Goal: Task Accomplishment & Management: Complete application form

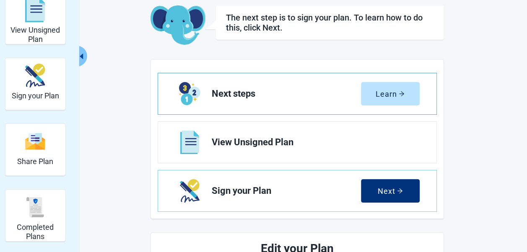
scroll to position [84, 0]
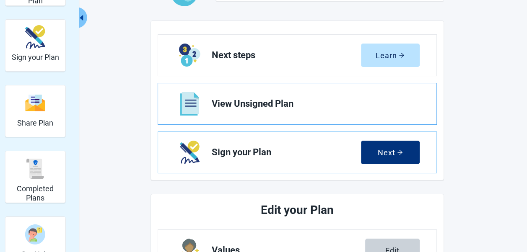
click at [283, 104] on span "View Unsigned Plan" at bounding box center [312, 104] width 201 height 10
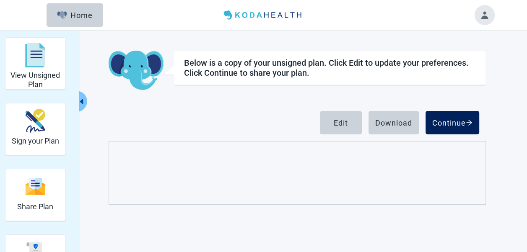
click at [394, 124] on div "Download" at bounding box center [393, 123] width 37 height 8
click at [453, 122] on div "Continue" at bounding box center [452, 123] width 40 height 8
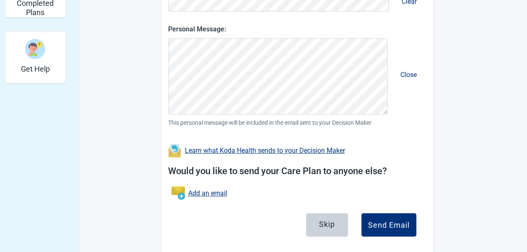
scroll to position [284, 0]
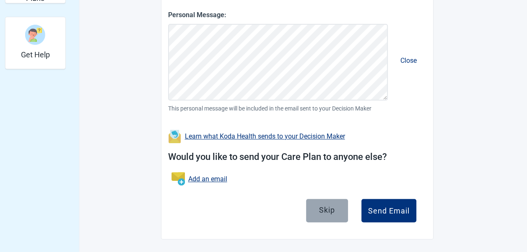
click at [323, 207] on div "Skip" at bounding box center [327, 210] width 16 height 8
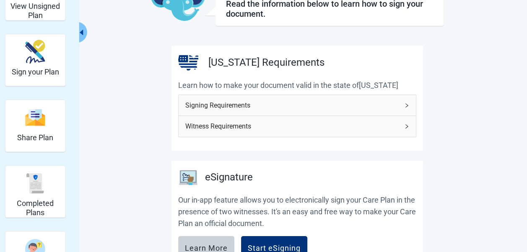
scroll to position [84, 0]
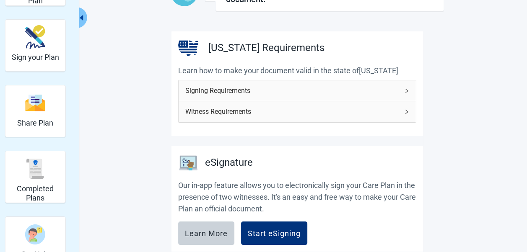
click at [405, 90] on icon "right" at bounding box center [406, 90] width 5 height 5
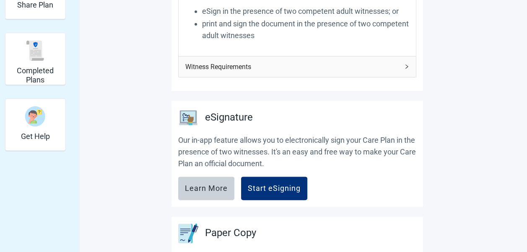
scroll to position [210, 0]
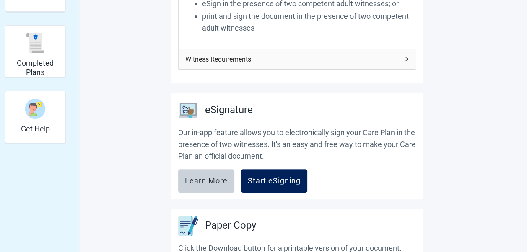
click at [274, 179] on div "Start eSigning" at bounding box center [274, 181] width 53 height 8
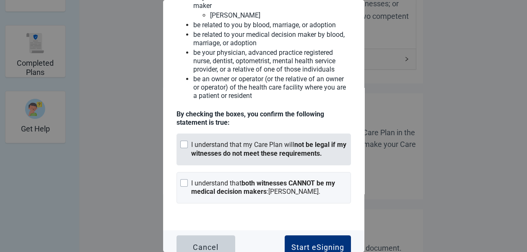
scroll to position [126, 0]
click at [187, 142] on div "Main content" at bounding box center [184, 144] width 8 height 8
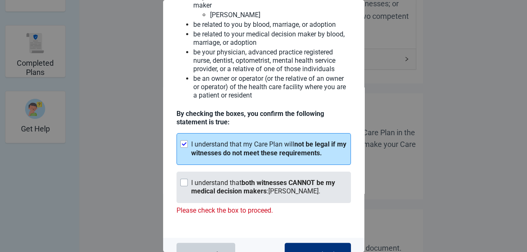
drag, startPoint x: 184, startPoint y: 178, endPoint x: 183, endPoint y: 183, distance: 5.3
click at [183, 179] on div "Main content" at bounding box center [184, 183] width 8 height 8
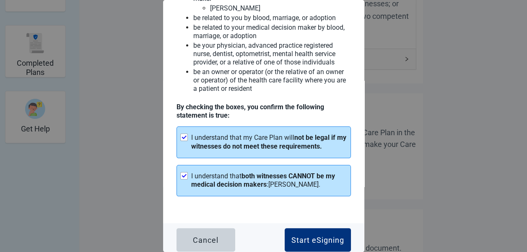
scroll to position [135, 0]
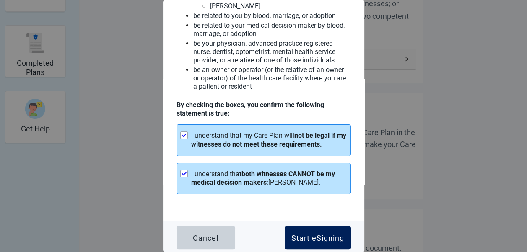
click at [302, 234] on div "Start eSigning" at bounding box center [317, 238] width 53 height 8
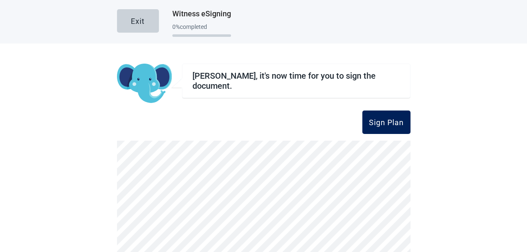
click at [377, 123] on div "Sign Plan" at bounding box center [386, 122] width 35 height 8
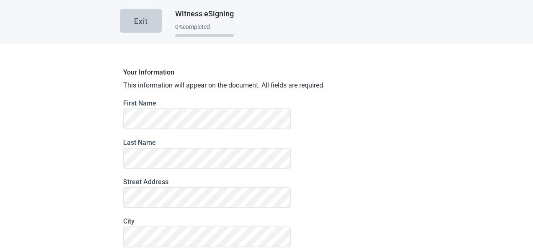
scroll to position [125, 0]
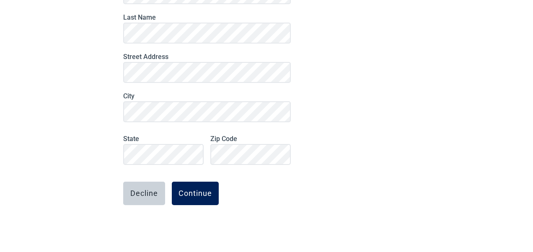
click at [188, 194] on div "Continue" at bounding box center [196, 193] width 34 height 8
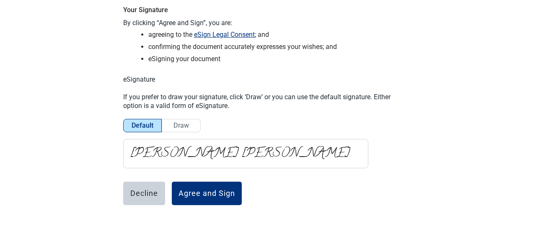
scroll to position [62, 0]
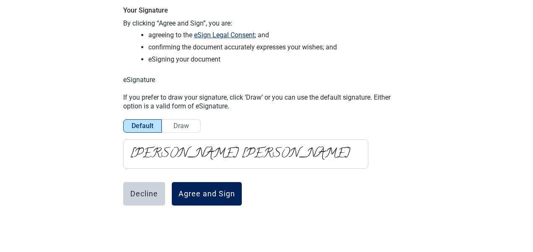
click at [198, 192] on div "Agree and Sign" at bounding box center [207, 194] width 57 height 8
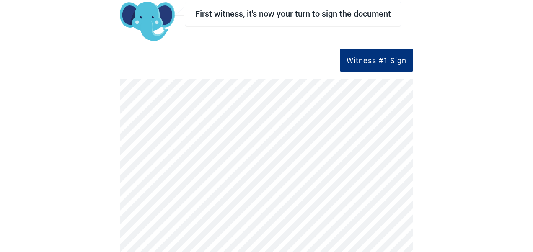
scroll to position [91, 0]
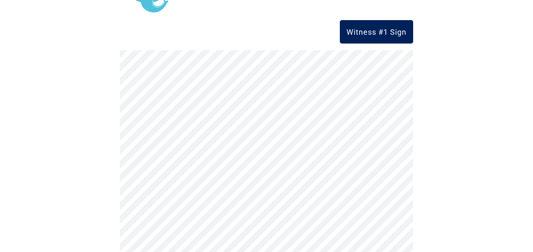
click at [367, 28] on div "Witness #1 Sign" at bounding box center [377, 32] width 60 height 8
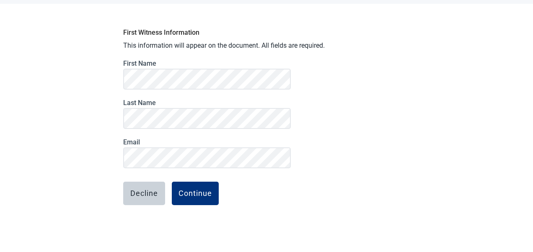
scroll to position [79, 0]
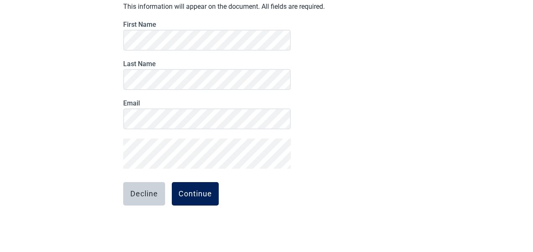
click at [194, 188] on button "Continue" at bounding box center [195, 193] width 47 height 23
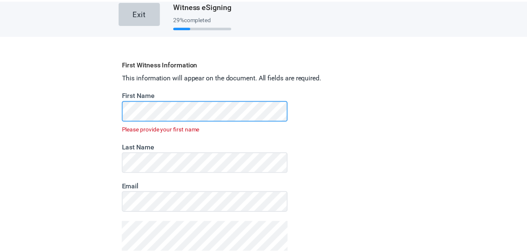
scroll to position [92, 0]
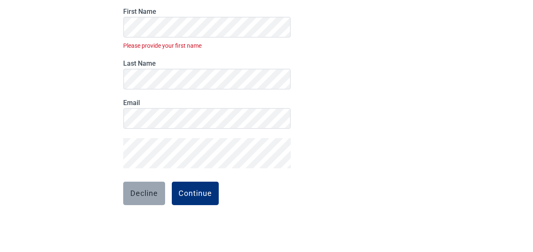
click at [132, 199] on button "Decline" at bounding box center [144, 193] width 42 height 23
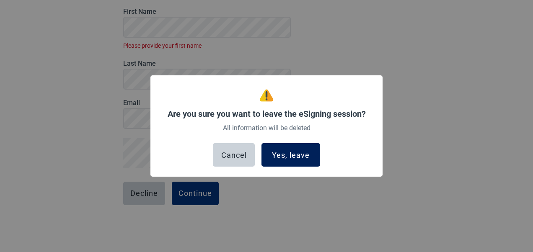
click at [285, 156] on div "Yes, leave" at bounding box center [291, 155] width 38 height 8
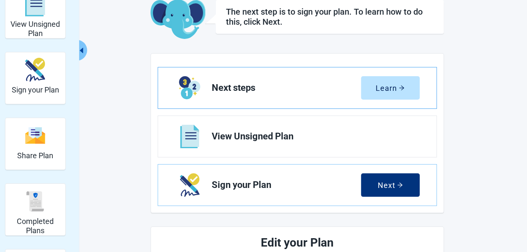
scroll to position [42, 0]
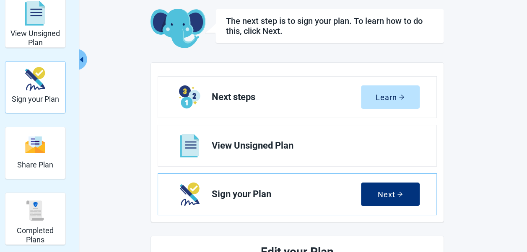
click at [39, 97] on h2 "Sign your Plan" at bounding box center [35, 99] width 47 height 9
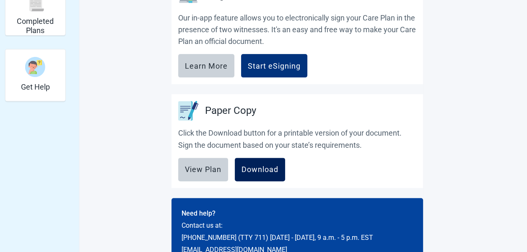
scroll to position [277, 0]
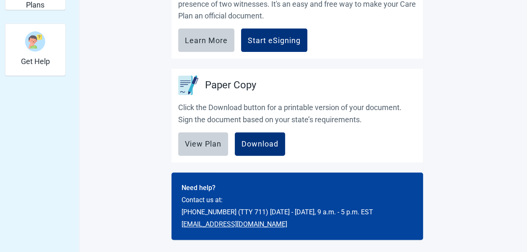
drag, startPoint x: 253, startPoint y: 145, endPoint x: 350, endPoint y: 155, distance: 97.8
click at [252, 145] on div "Download" at bounding box center [259, 144] width 37 height 8
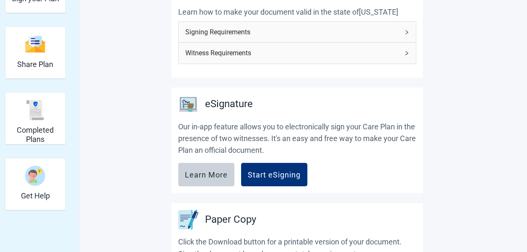
scroll to position [151, 0]
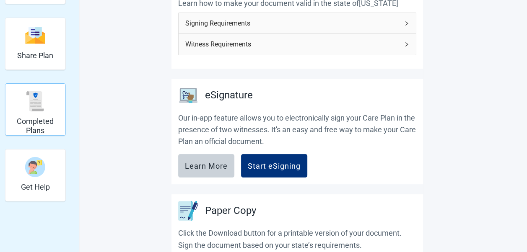
click at [36, 101] on img "Completed Plans" at bounding box center [35, 101] width 20 height 20
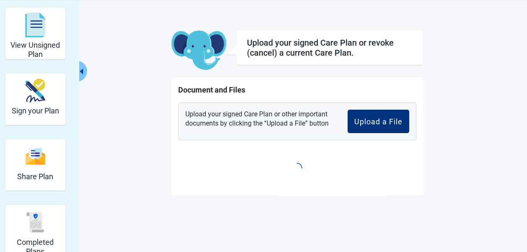
scroll to position [49, 0]
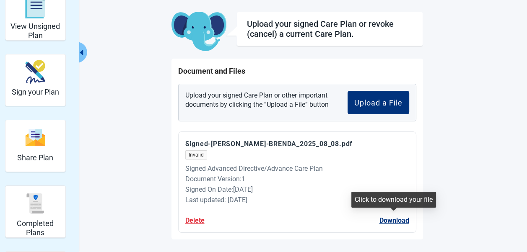
click at [387, 217] on button "Download" at bounding box center [394, 220] width 30 height 10
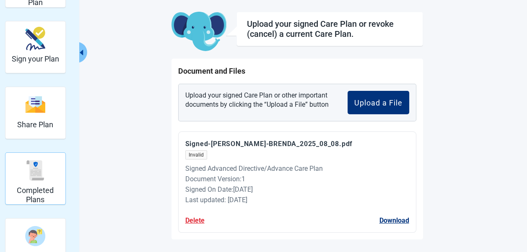
scroll to position [71, 0]
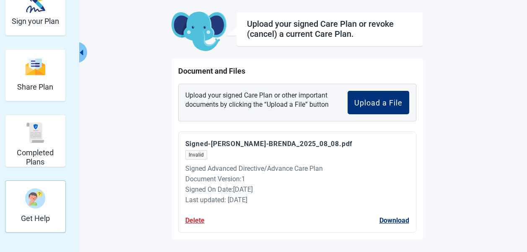
click at [30, 199] on img "Get Help" at bounding box center [35, 199] width 20 height 20
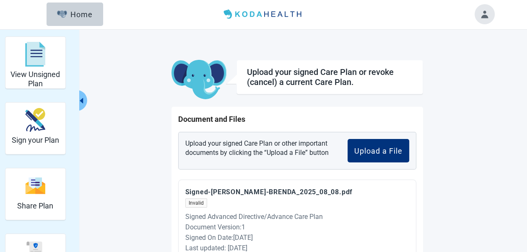
scroll to position [0, 0]
